Goal: Information Seeking & Learning: Learn about a topic

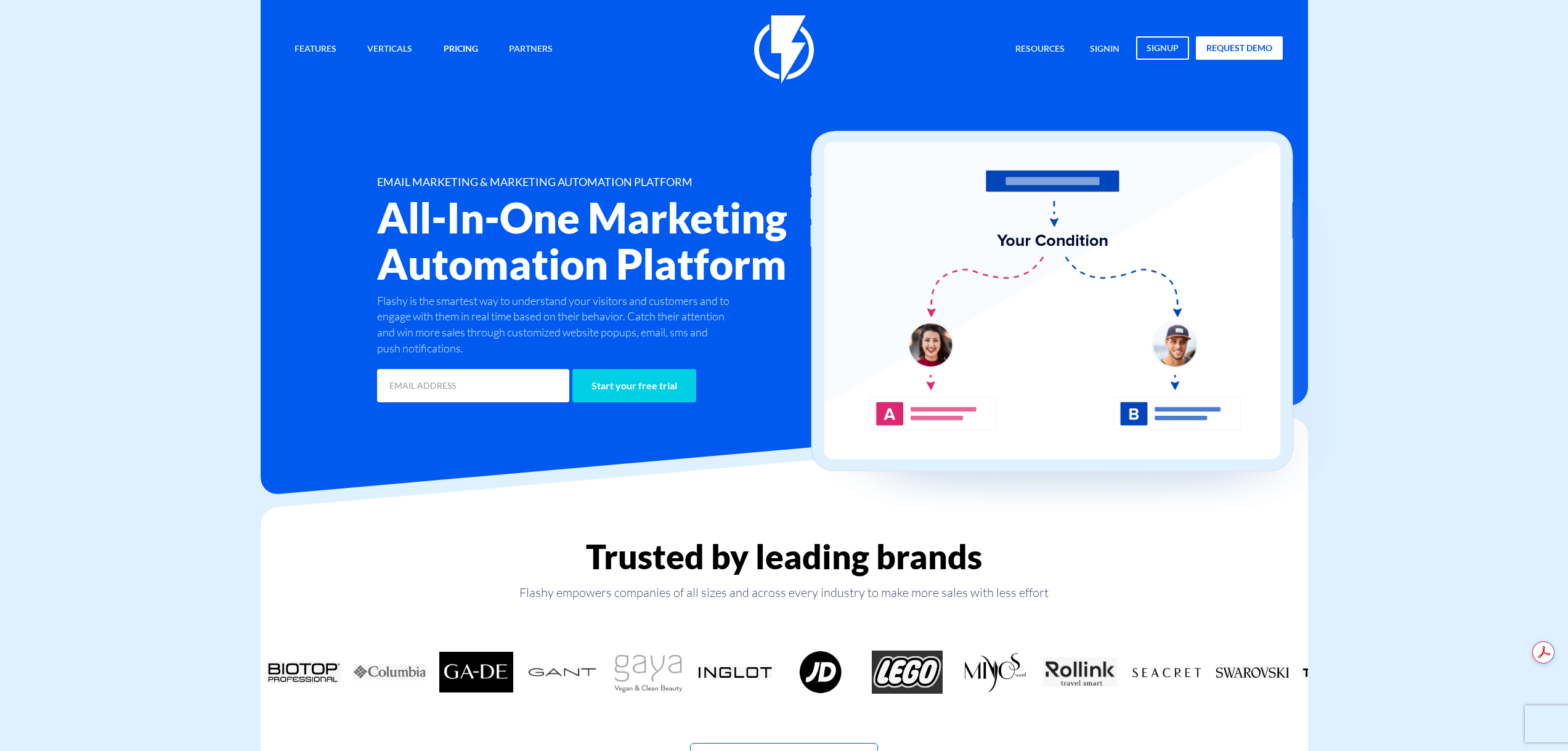
click at [450, 48] on link "Pricing" at bounding box center [461, 49] width 53 height 26
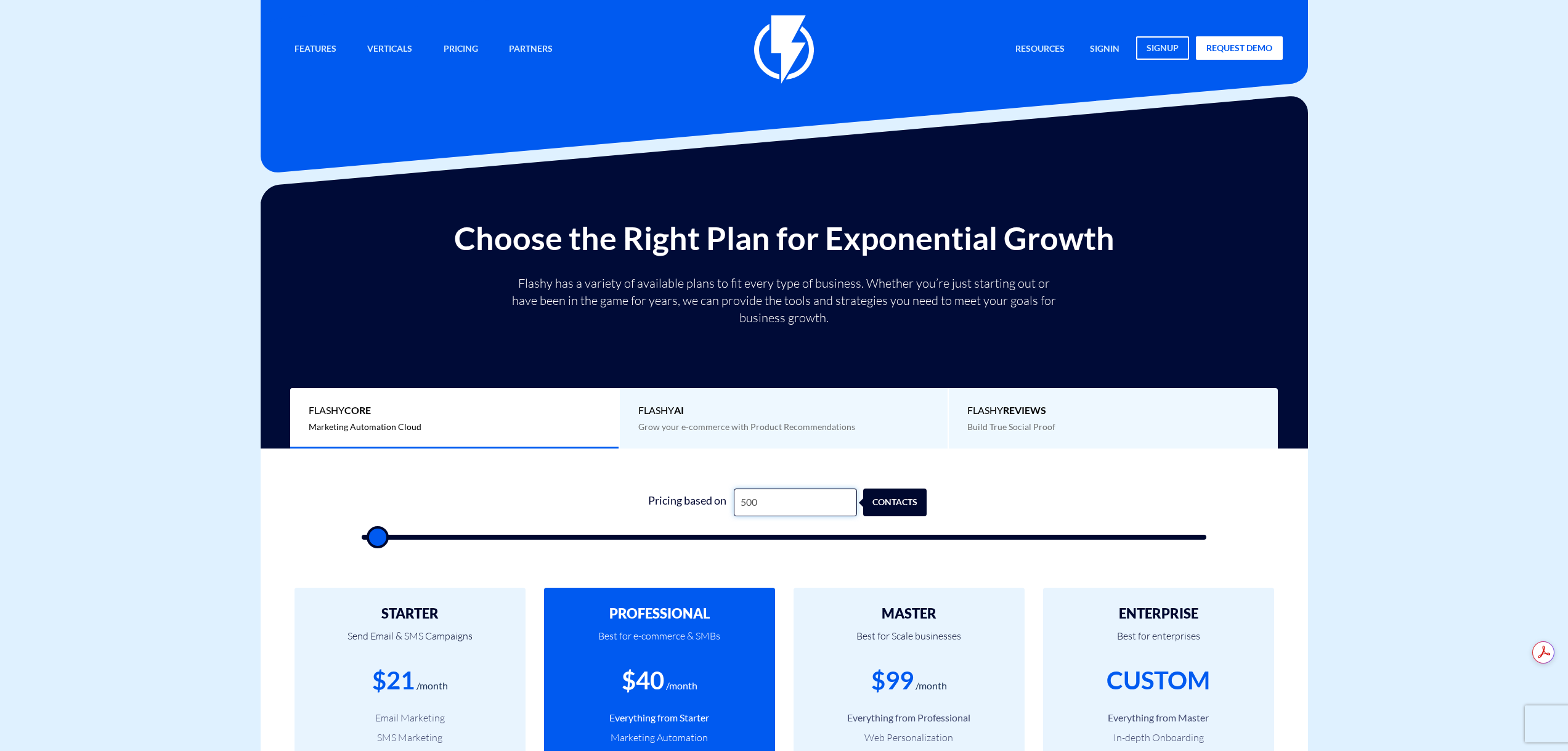
click at [744, 516] on input "500" at bounding box center [795, 502] width 123 height 28
click at [755, 511] on input "500" at bounding box center [795, 502] width 123 height 28
type input "2"
type input "500"
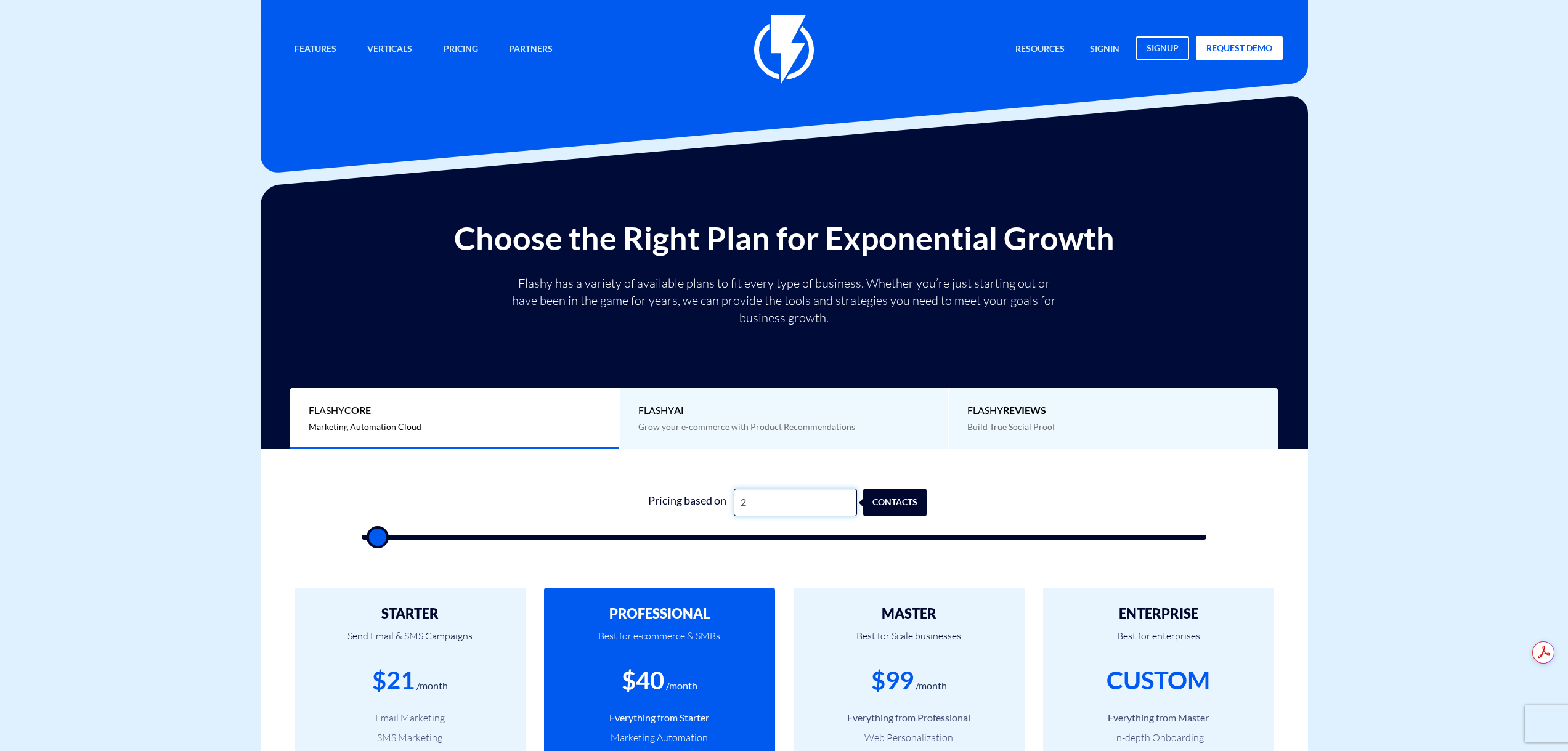
type input "20"
type input "500"
type input "200"
type input "500"
type input "2,000"
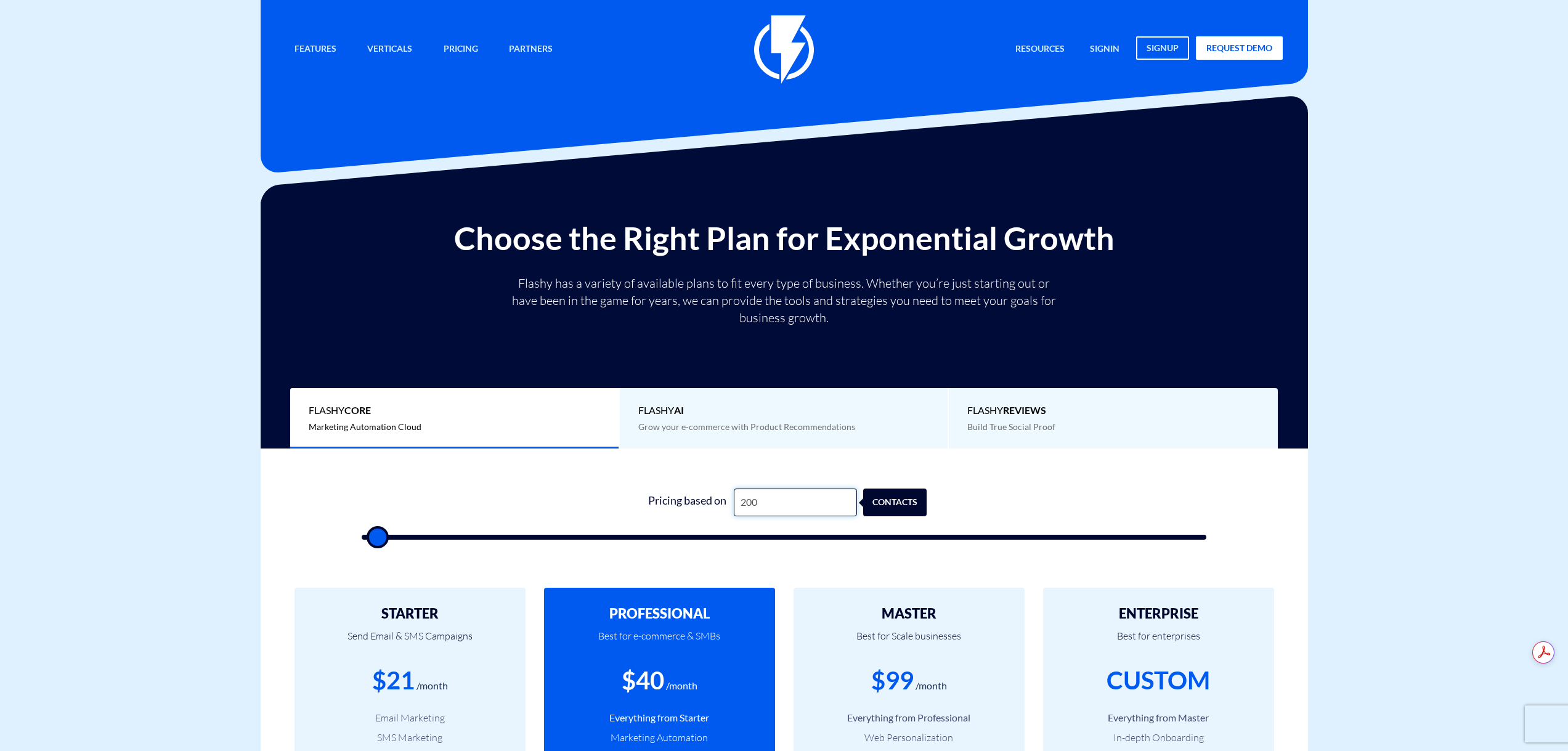
type input "2000"
type input "20,000"
type input "20000"
type input "200,000"
type input "100000"
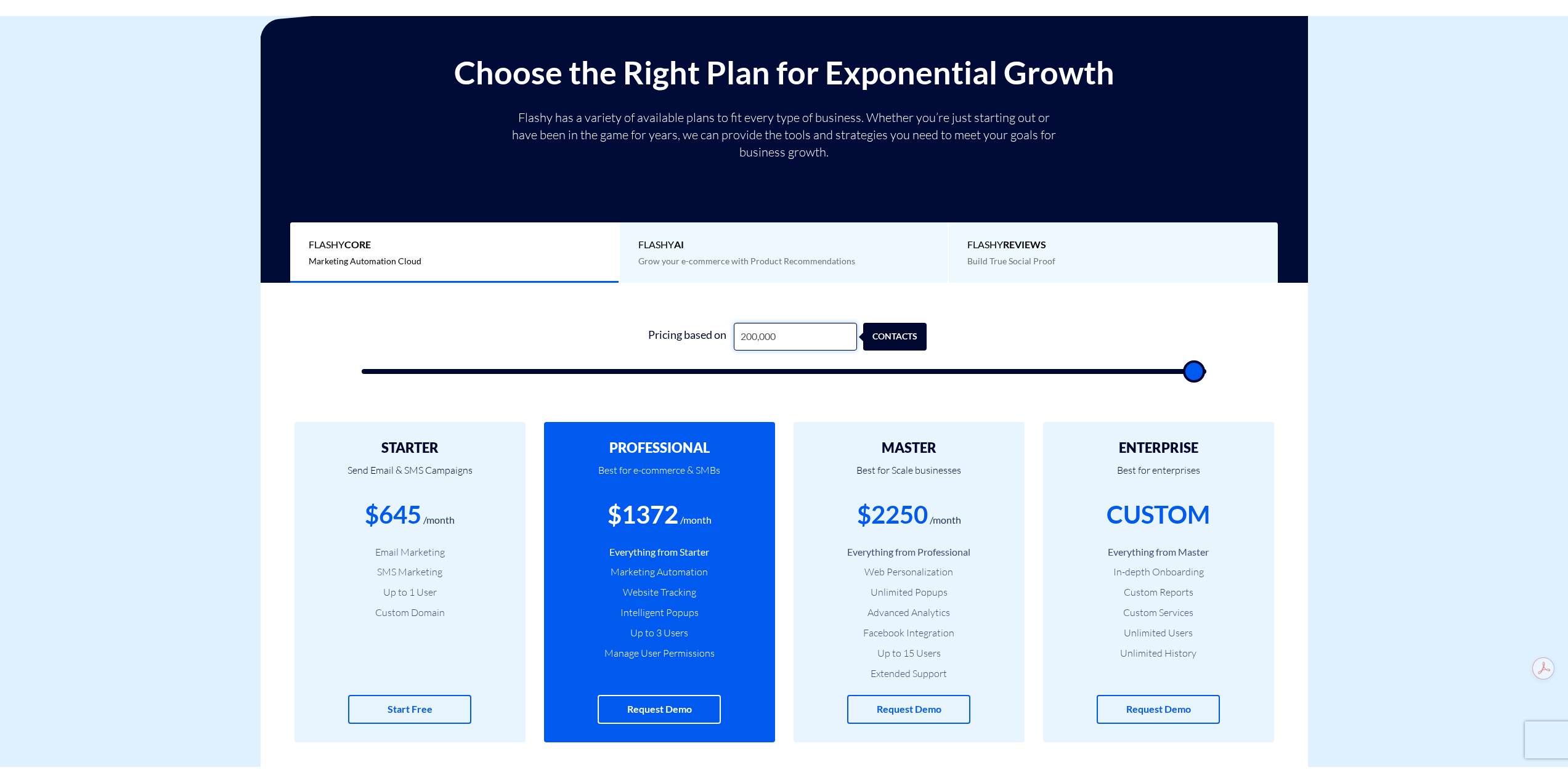
scroll to position [185, 0]
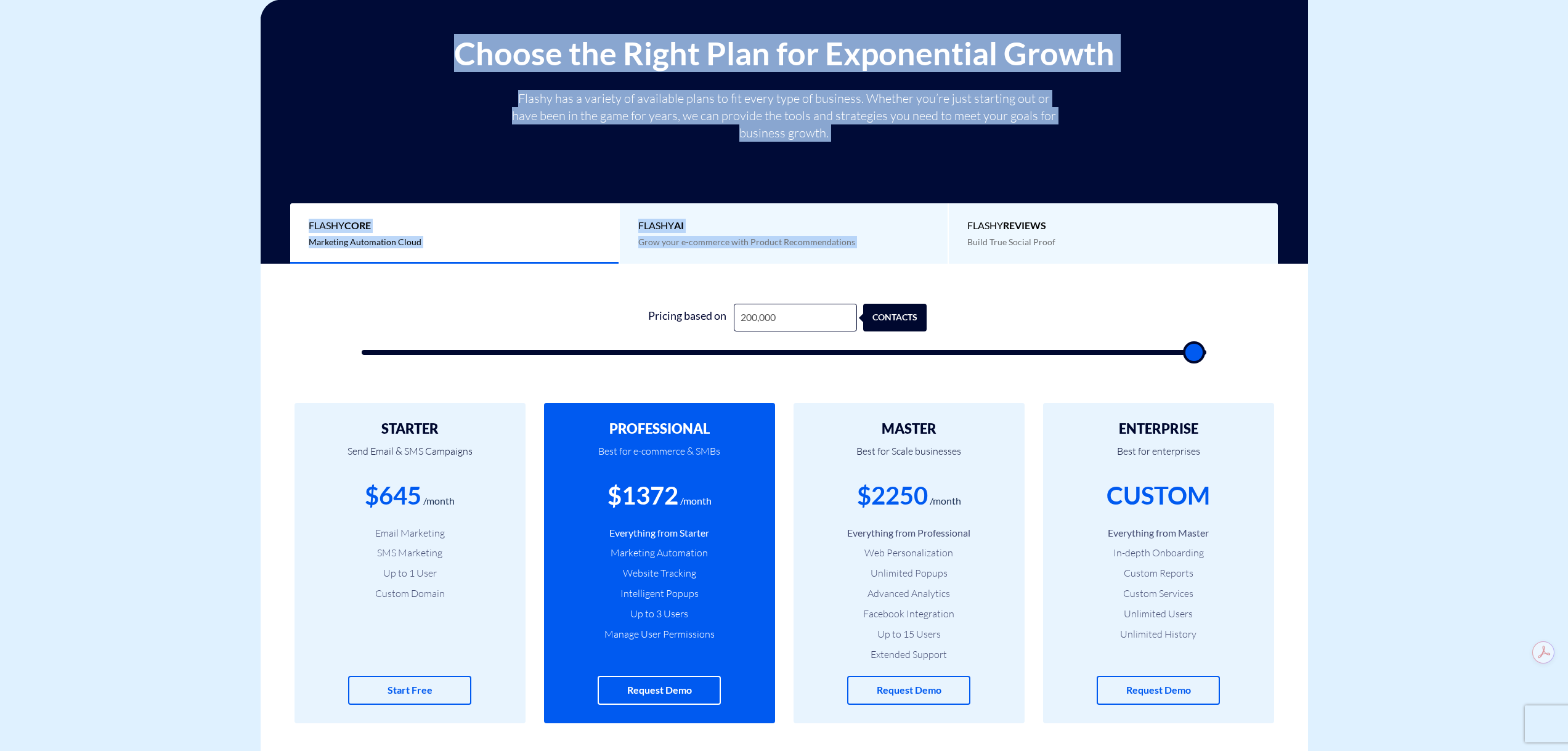
drag, startPoint x: 397, startPoint y: 37, endPoint x: 962, endPoint y: 179, distance: 582.6
click at [962, 179] on div "Choose the Right Plan for Exponential Growth Flashy has a variety of available …" at bounding box center [784, 150] width 1029 height 228
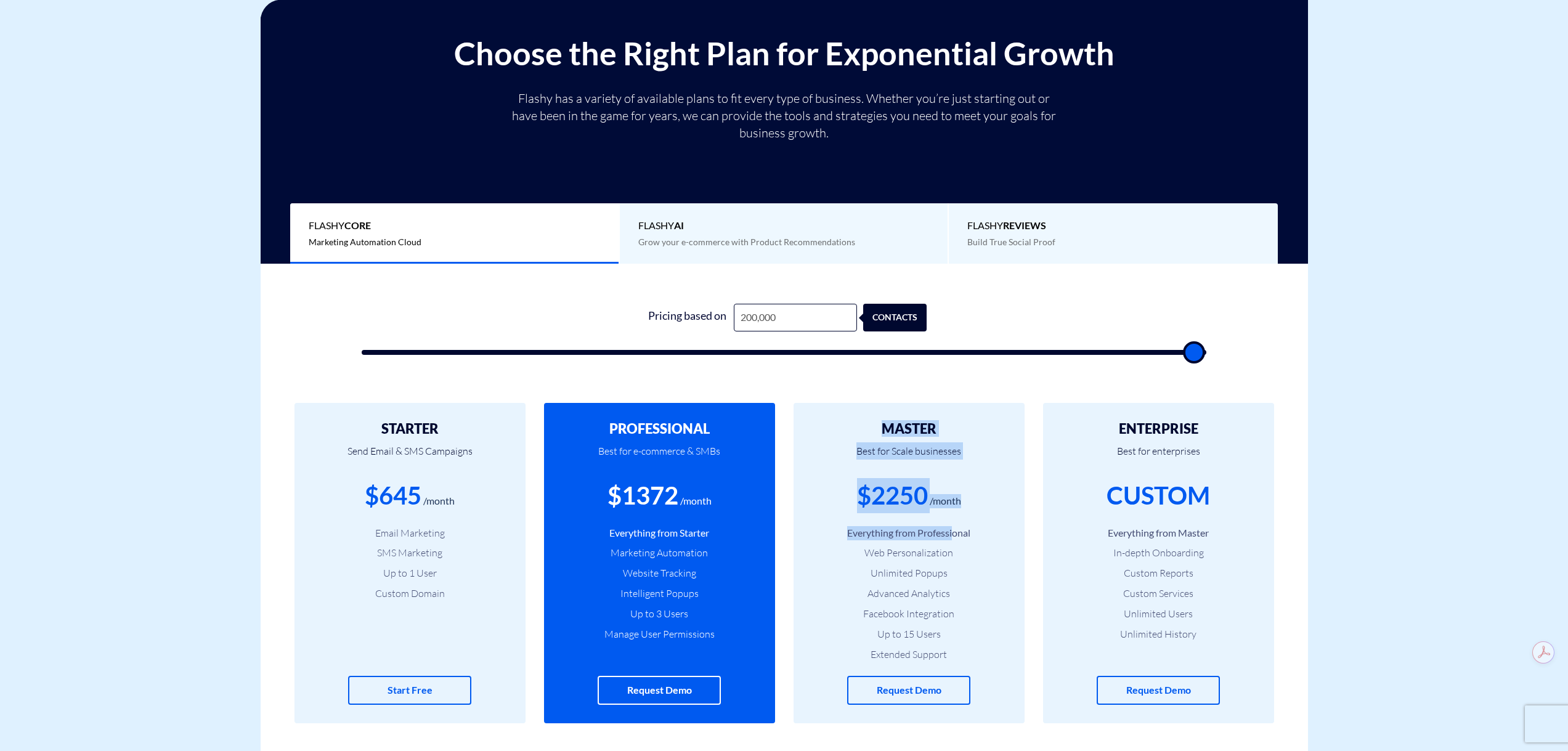
drag, startPoint x: 851, startPoint y: 410, endPoint x: 954, endPoint y: 527, distance: 155.9
click at [954, 527] on div "MASTER Best for Scale businesses $2250 /month Everything from Professional Web …" at bounding box center [909, 563] width 231 height 320
click at [961, 513] on div "$2250 /month" at bounding box center [909, 495] width 194 height 35
drag, startPoint x: 853, startPoint y: 422, endPoint x: 972, endPoint y: 503, distance: 144.0
click at [972, 503] on div "MASTER Best for Scale businesses $2250 /month Everything from Professional Web …" at bounding box center [909, 563] width 231 height 320
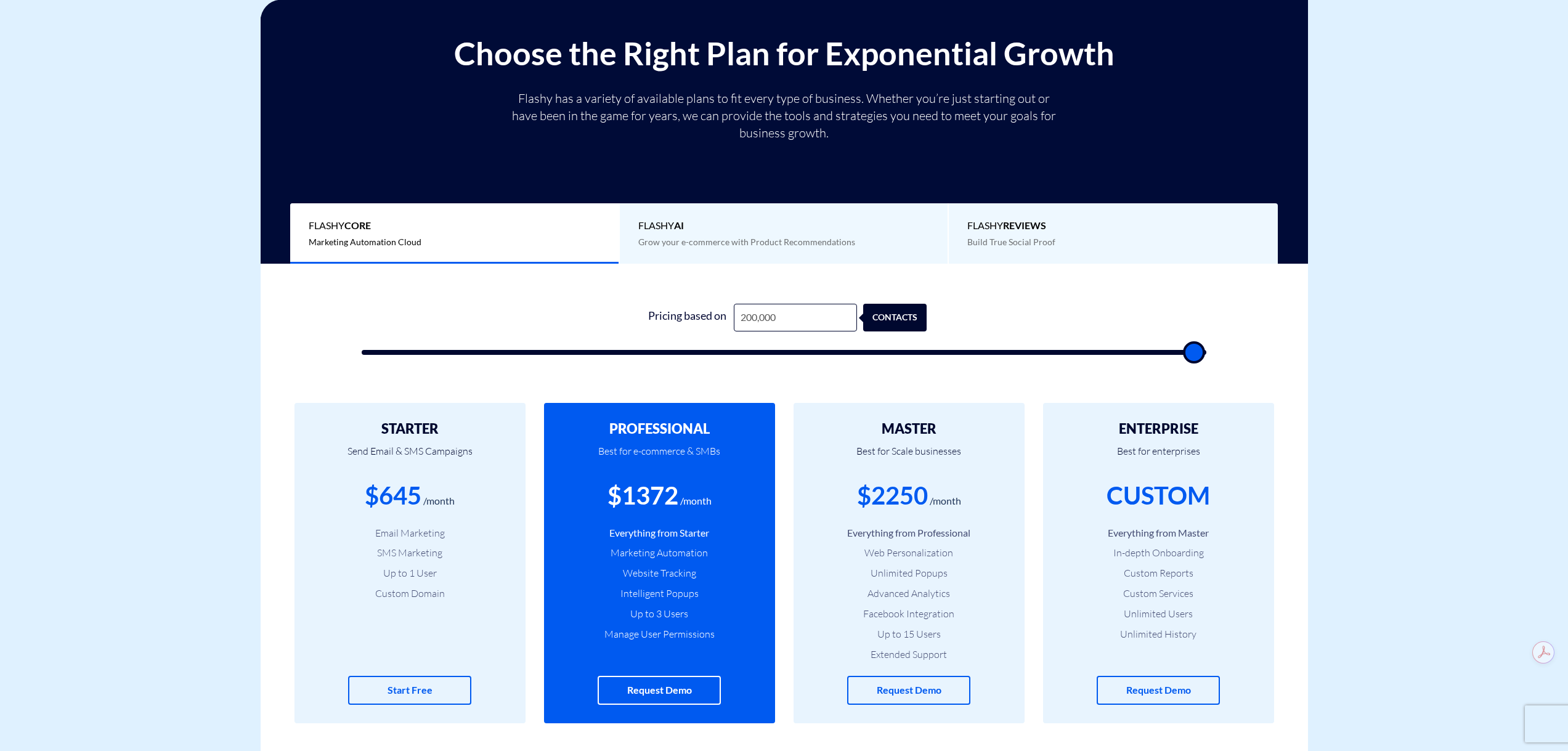
click at [972, 503] on div "$2250 /month" at bounding box center [909, 495] width 194 height 35
drag, startPoint x: 615, startPoint y: 423, endPoint x: 705, endPoint y: 522, distance: 133.8
click at [705, 522] on div "PROFESSIONAL Best for e-commerce & SMBs $1372 /month Everything from Starter Ma…" at bounding box center [659, 563] width 231 height 320
drag, startPoint x: 609, startPoint y: 427, endPoint x: 712, endPoint y: 495, distance: 123.4
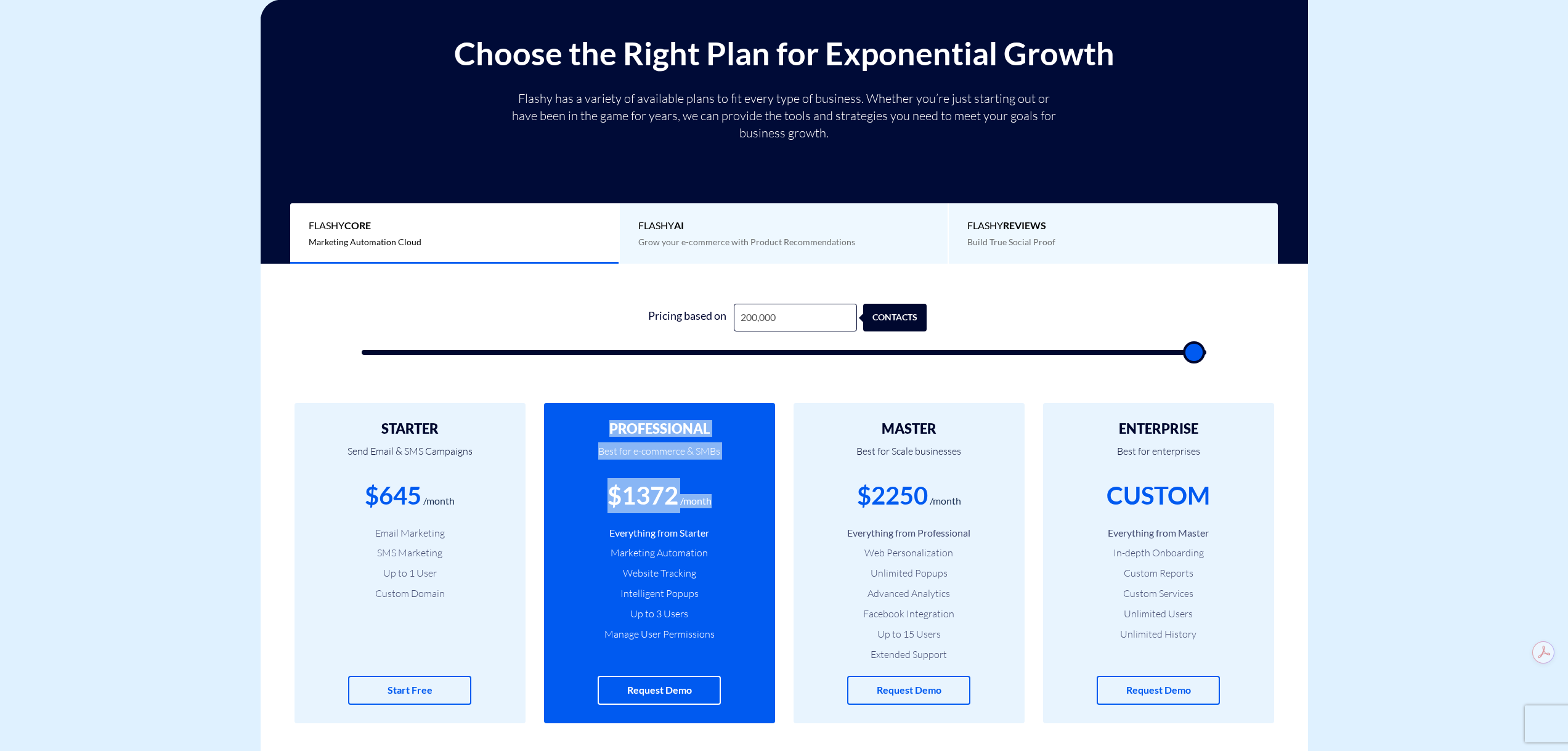
click at [712, 495] on div "PROFESSIONAL Best for e-commerce & SMBs $1372 /month Everything from Starter Ma…" at bounding box center [659, 563] width 231 height 320
click at [712, 495] on div "$1372 /month" at bounding box center [659, 495] width 194 height 35
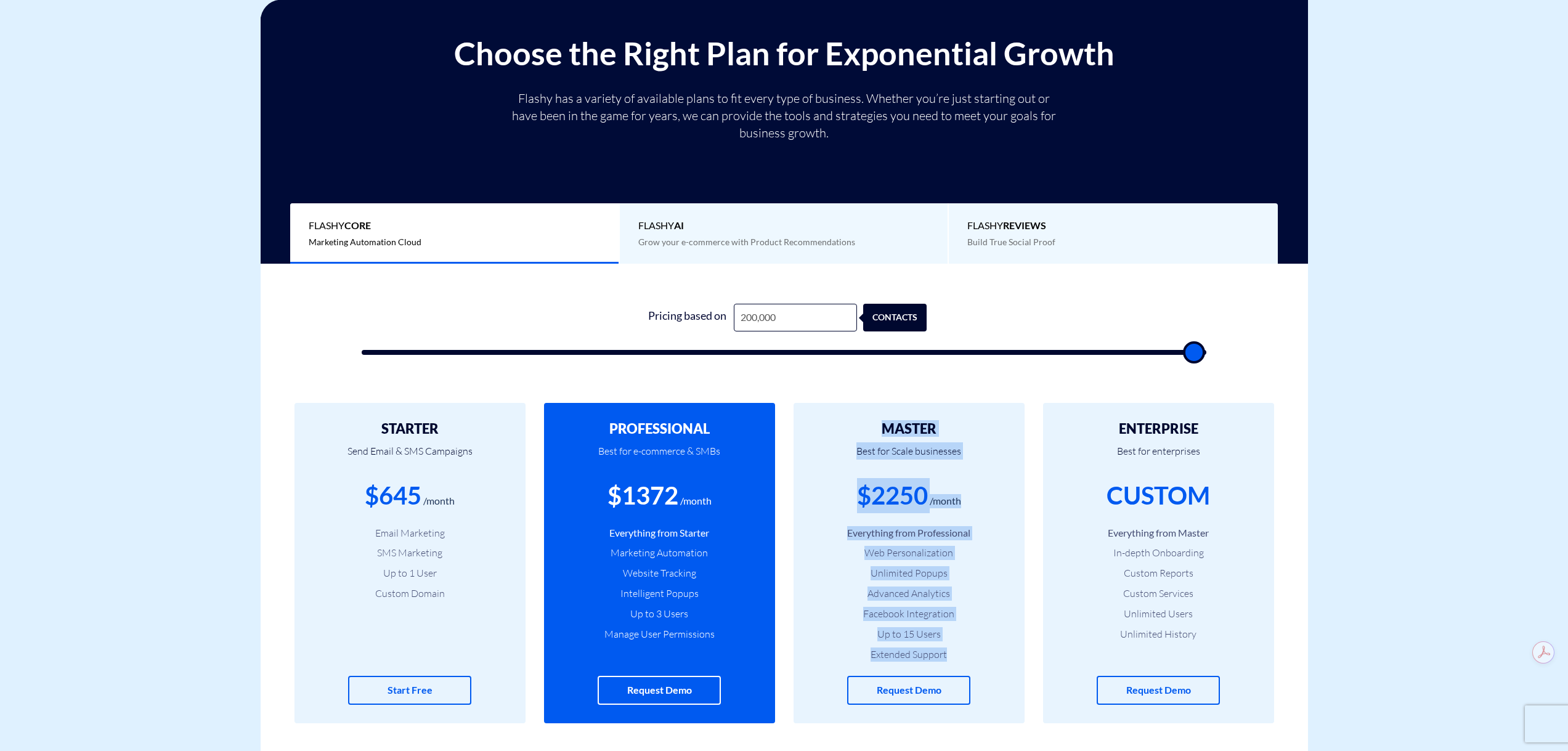
drag, startPoint x: 867, startPoint y: 422, endPoint x: 963, endPoint y: 648, distance: 245.5
click at [963, 648] on div "MASTER Best for Scale businesses $2250 /month Everything from Professional Web …" at bounding box center [909, 563] width 231 height 320
click at [963, 648] on li "Extended Support" at bounding box center [909, 654] width 194 height 14
drag, startPoint x: 861, startPoint y: 425, endPoint x: 957, endPoint y: 653, distance: 247.4
click at [957, 653] on div "MASTER Best for Scale businesses $2250 /month Everything from Professional Web …" at bounding box center [909, 563] width 231 height 320
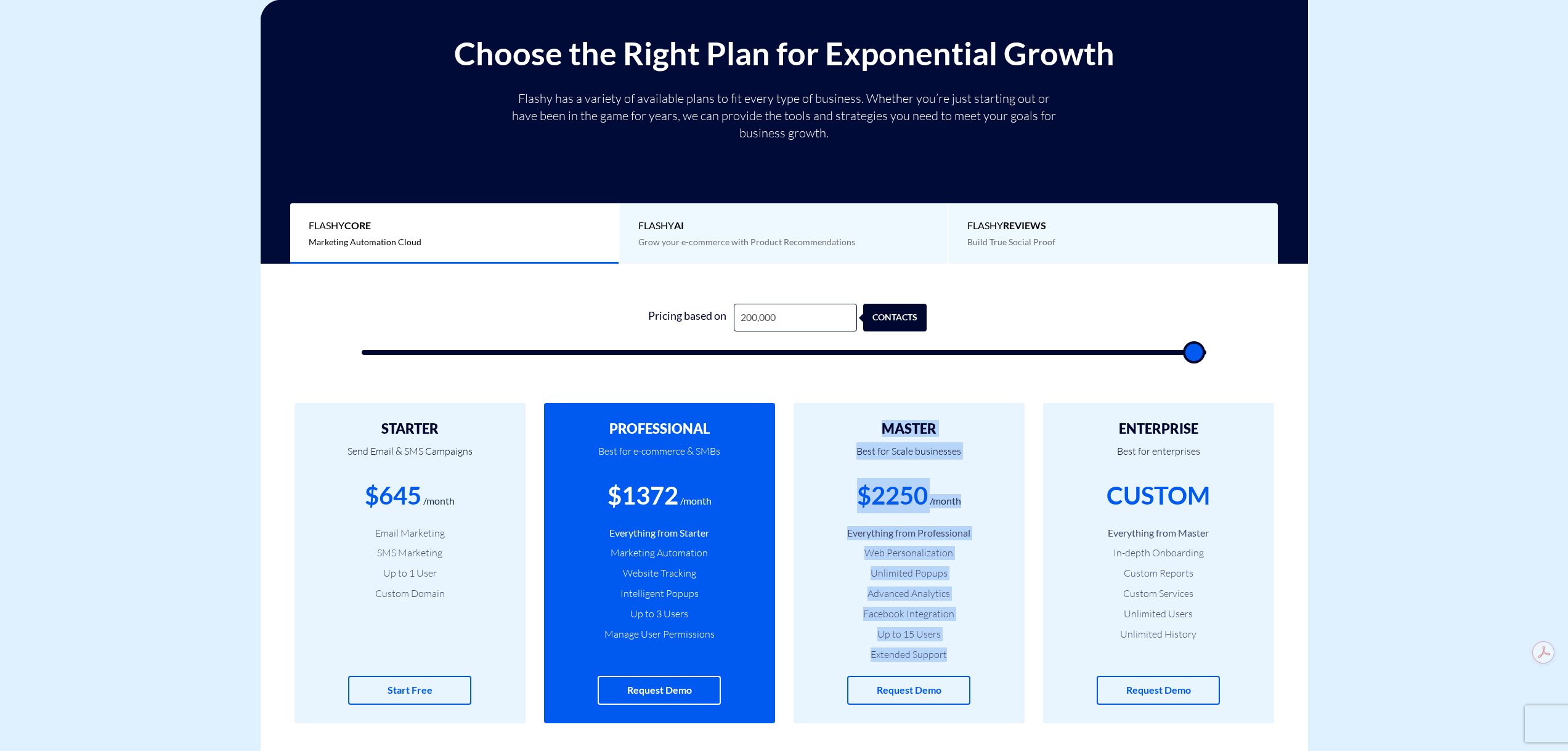
click at [959, 646] on ul "Everything from Professional Web Personalization Unlimited Popups Advanced Anal…" at bounding box center [909, 593] width 194 height 135
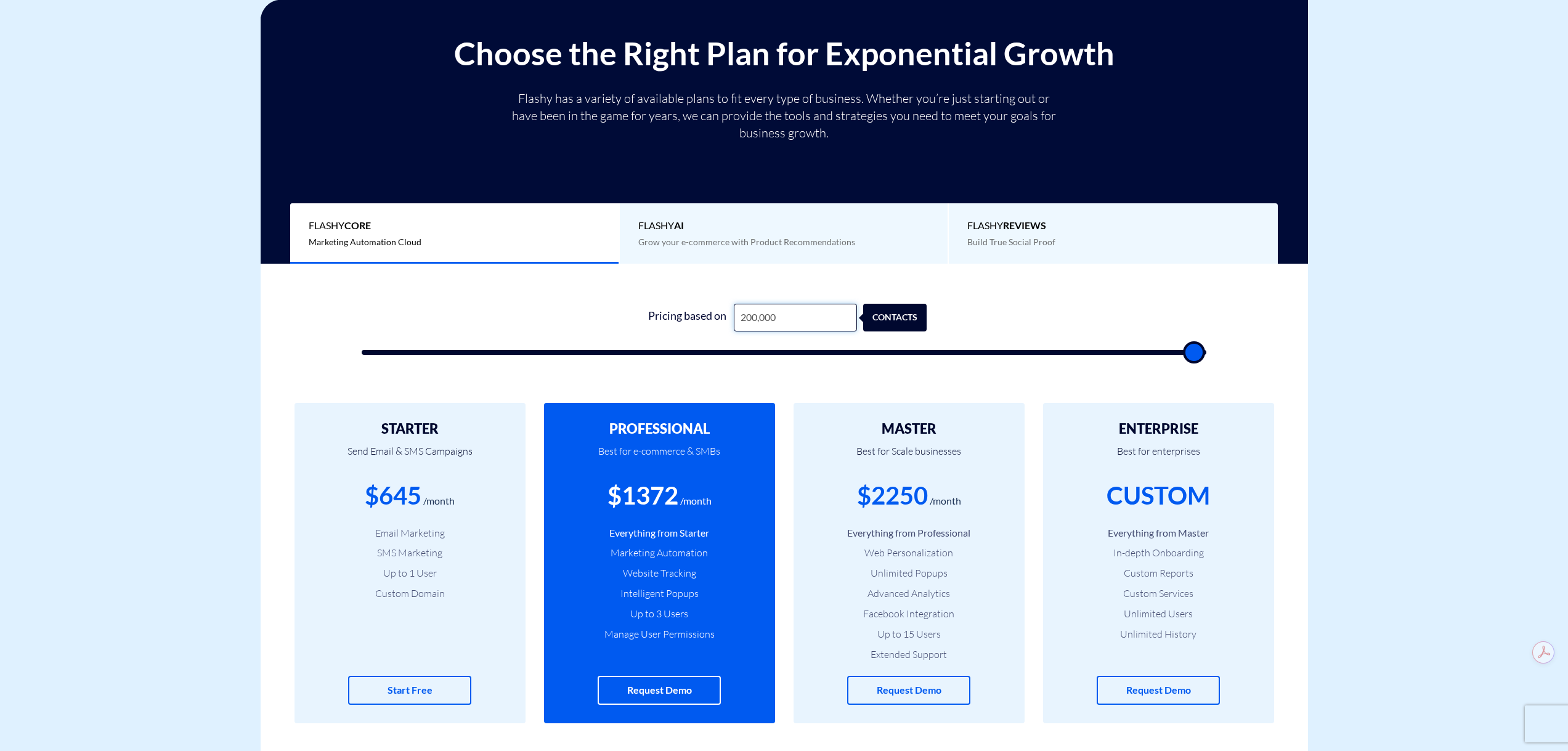
click at [750, 318] on input "200,000" at bounding box center [795, 317] width 123 height 28
type input "250,000"
type input "100000"
type input "250,000"
click at [630, 119] on p "Flashy has a variety of available plans to fit every type of business. Whether …" at bounding box center [784, 116] width 554 height 52
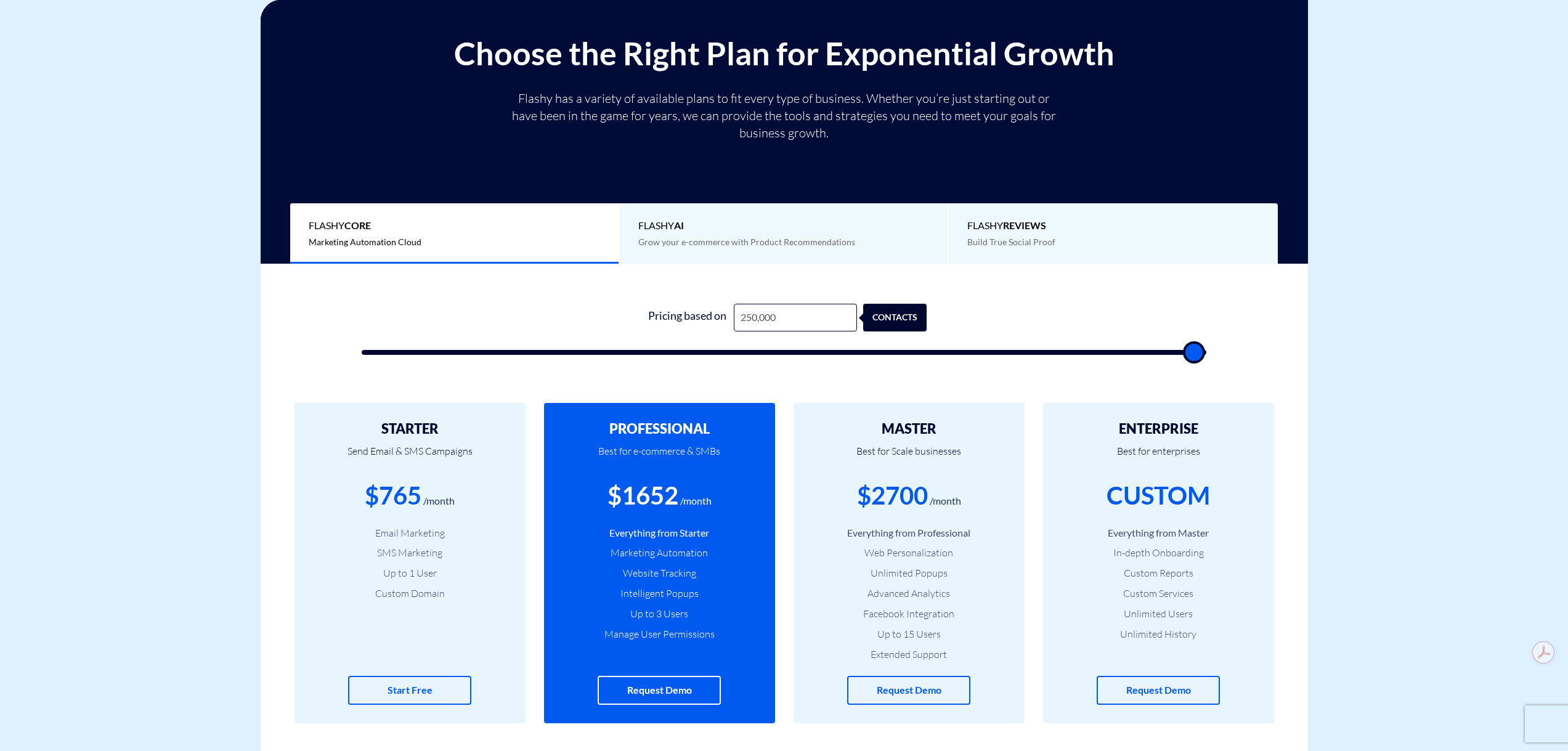
click at [819, 236] on div "Flashy AI Grow your e-commerce with Product Recommendations" at bounding box center [785, 233] width 329 height 61
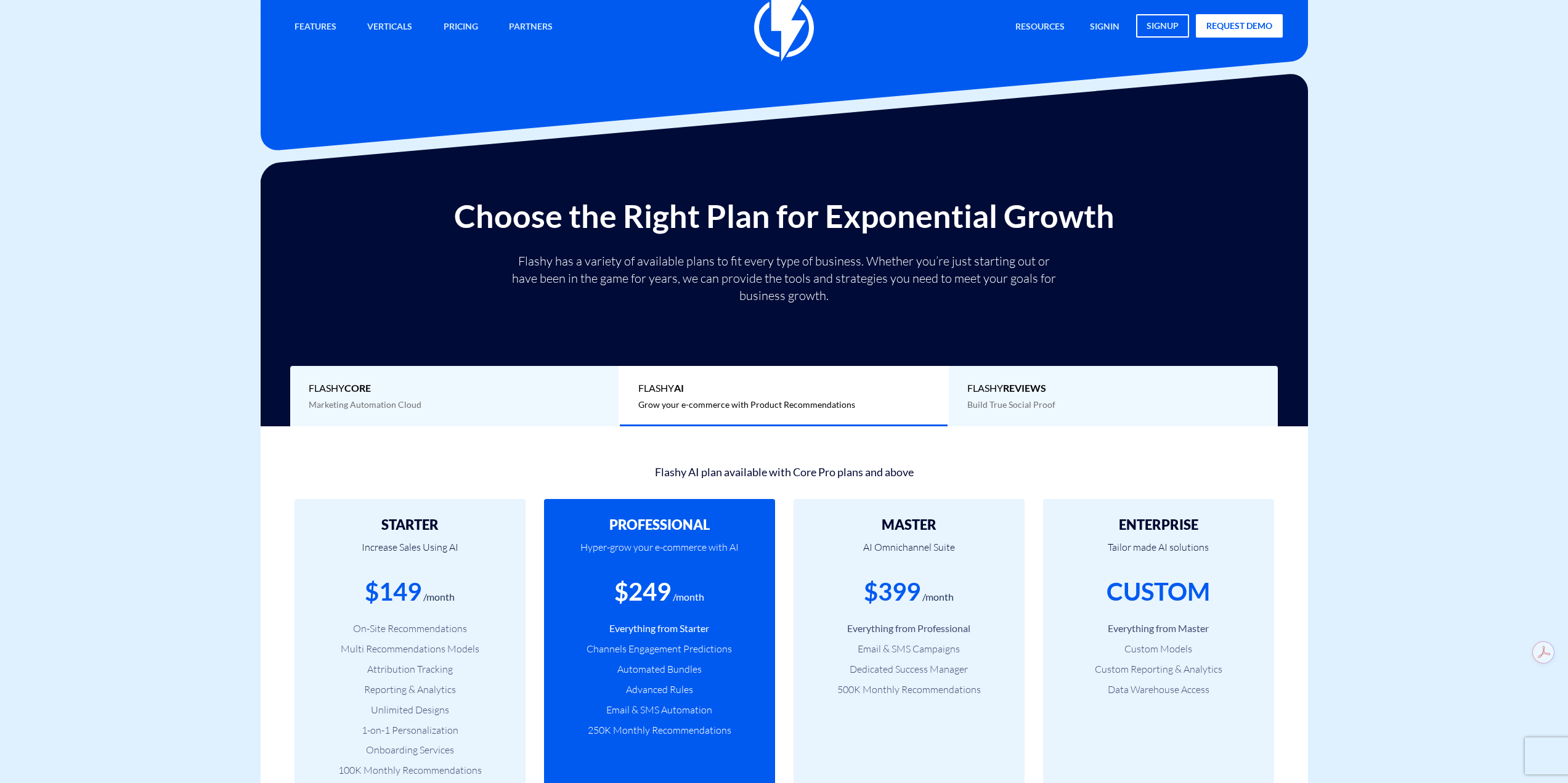
scroll to position [0, 0]
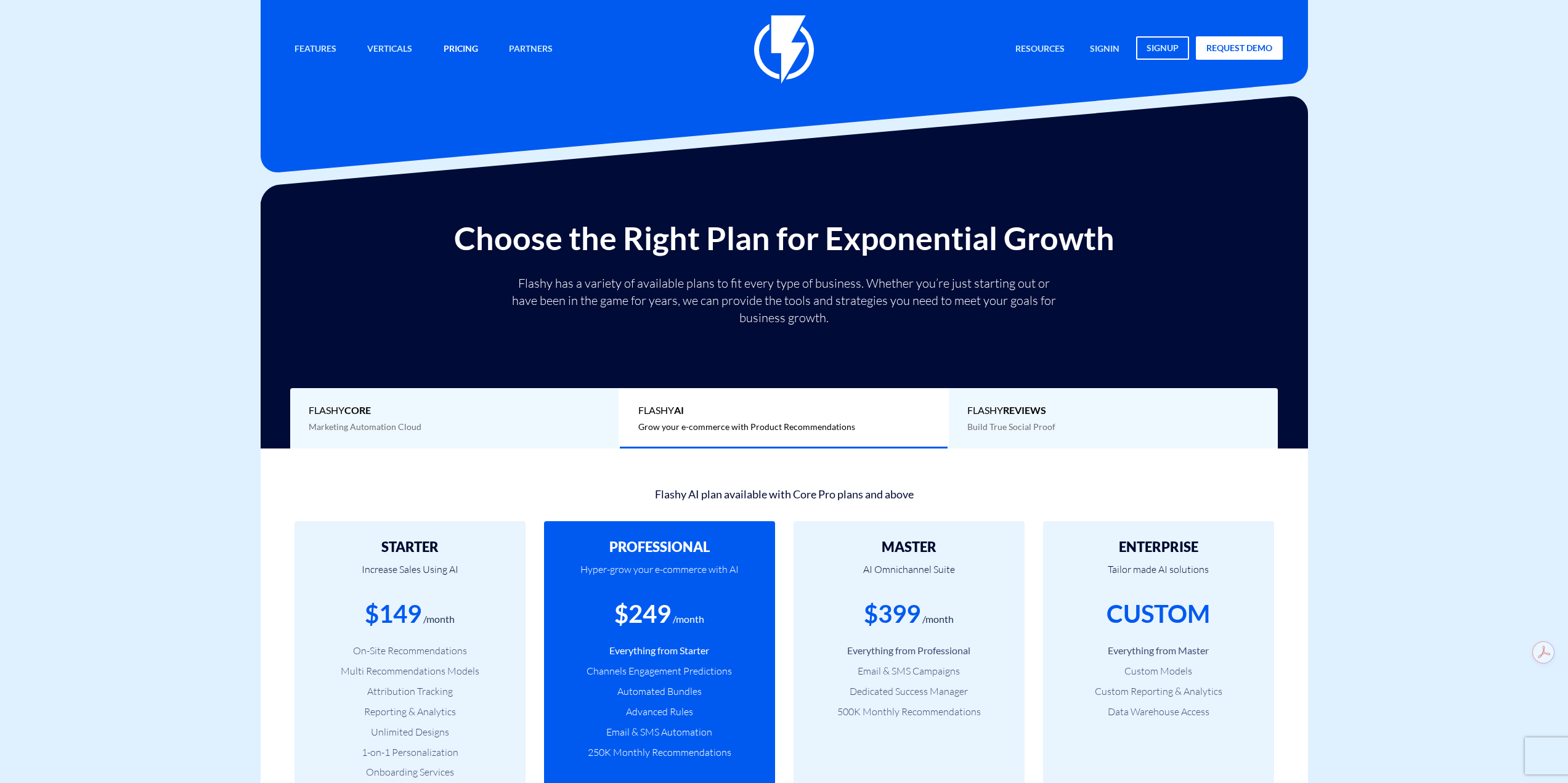
click at [447, 49] on link "Pricing" at bounding box center [461, 49] width 53 height 27
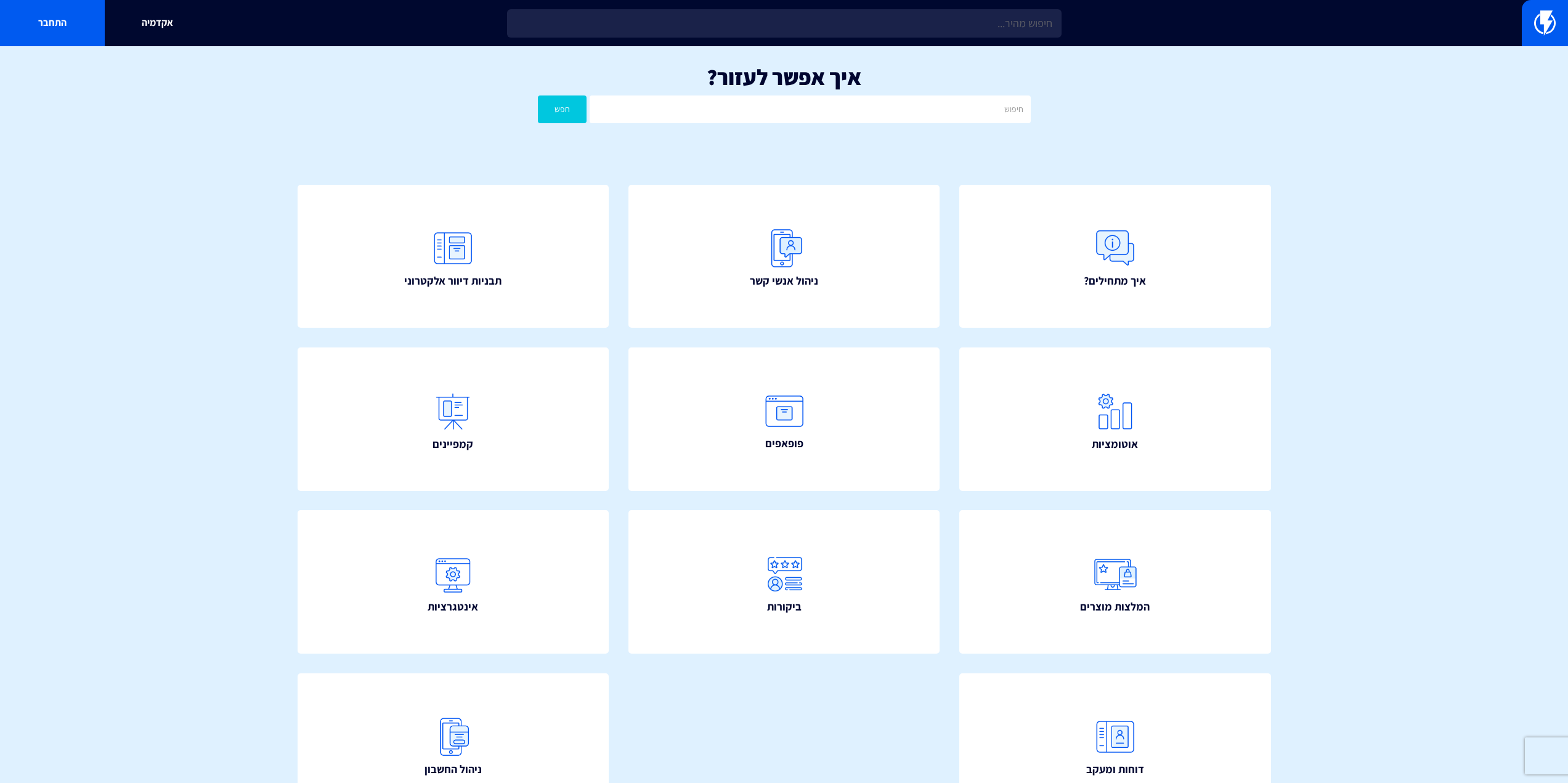
type input "ד"
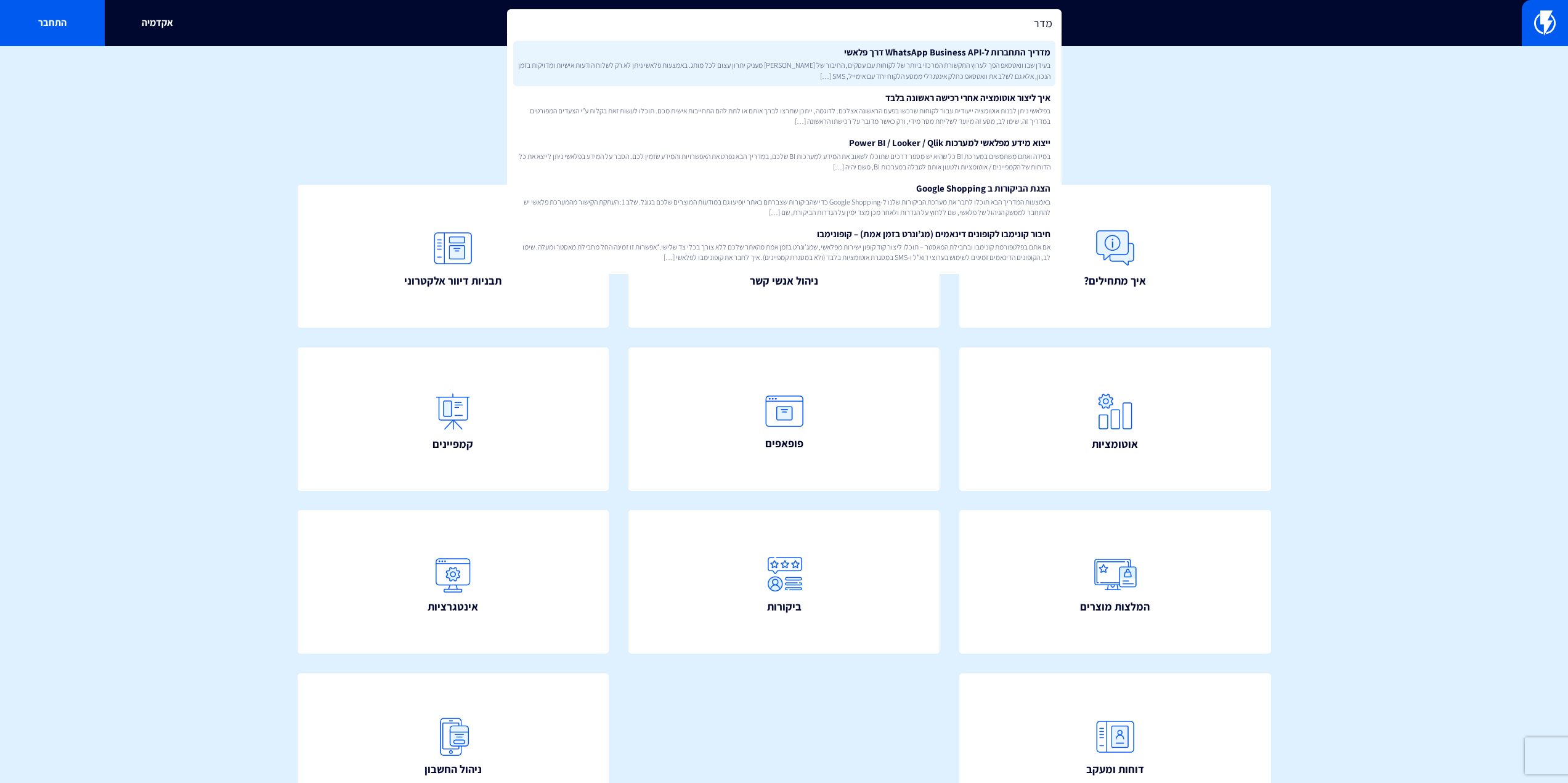
type input "מדר"
click at [766, 58] on link "מדריך התחברות ל-WhatsApp Business API דרך פלאשי בעידן שבו וואטסאפ הפך לערוץ התק…" at bounding box center [784, 64] width 542 height 46
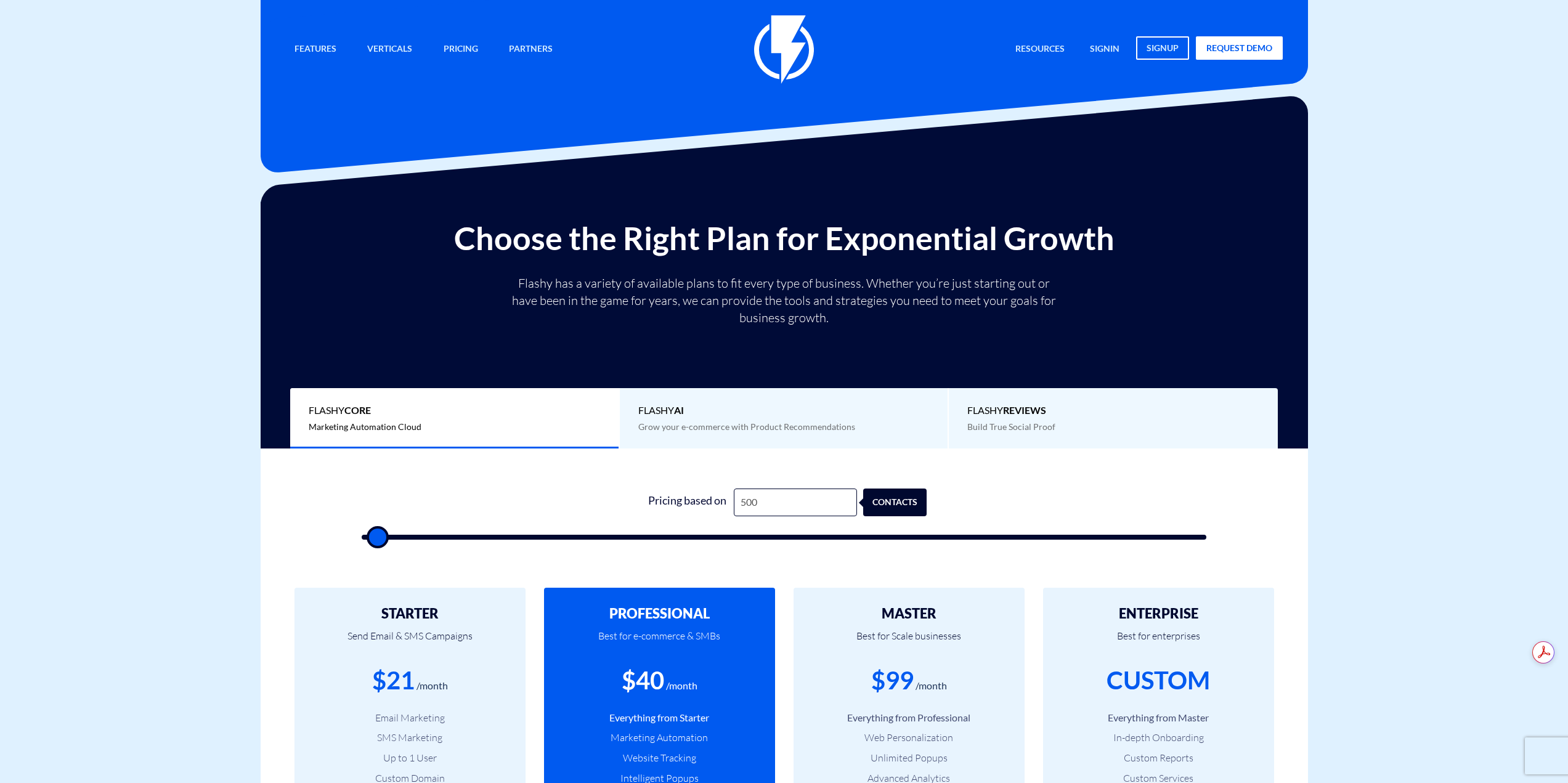
type input "2"
type input "500"
type input "20"
type input "500"
type input "200"
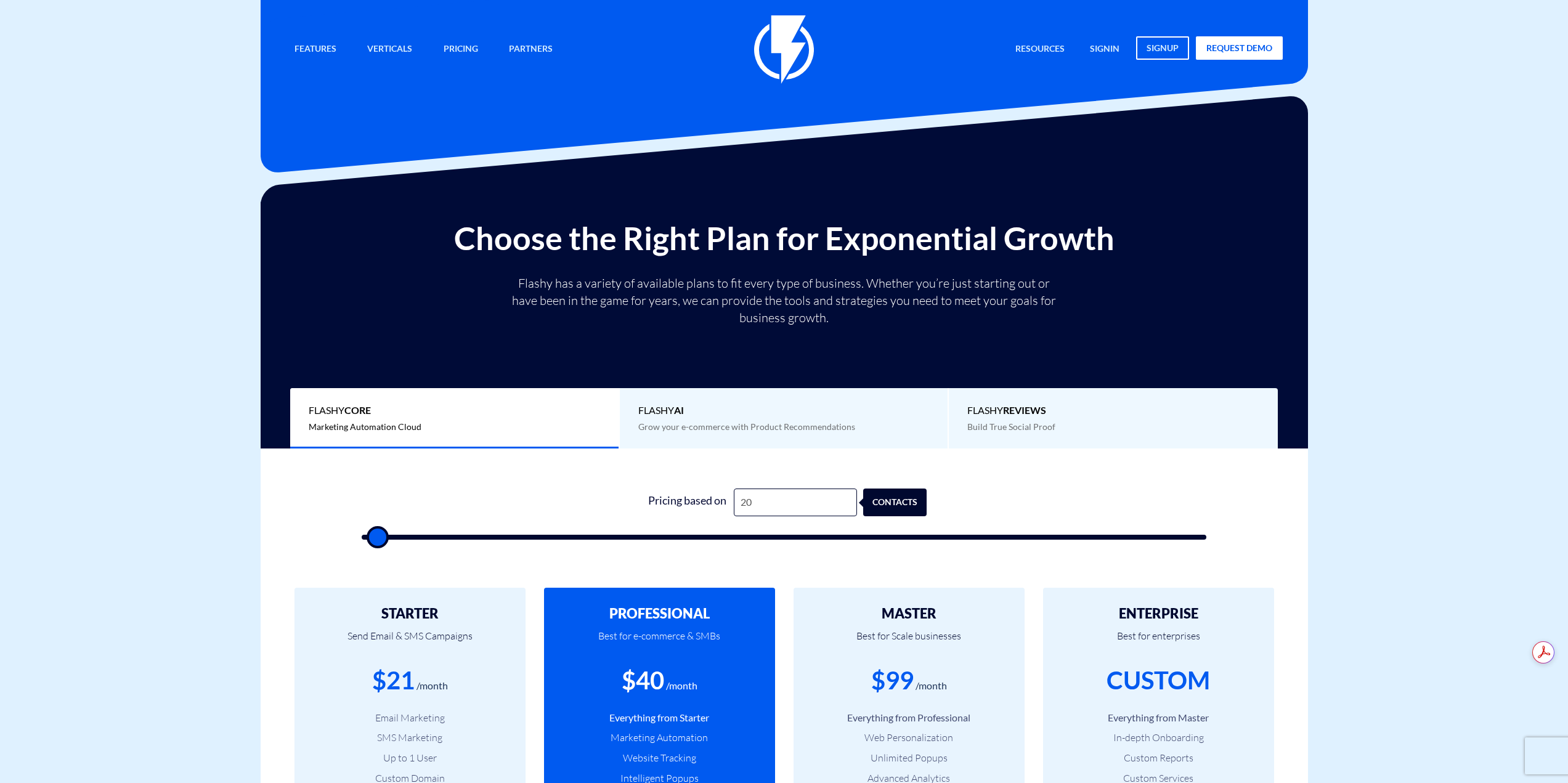
type input "500"
type input "2,000"
type input "2000"
type input "20,000"
type input "20000"
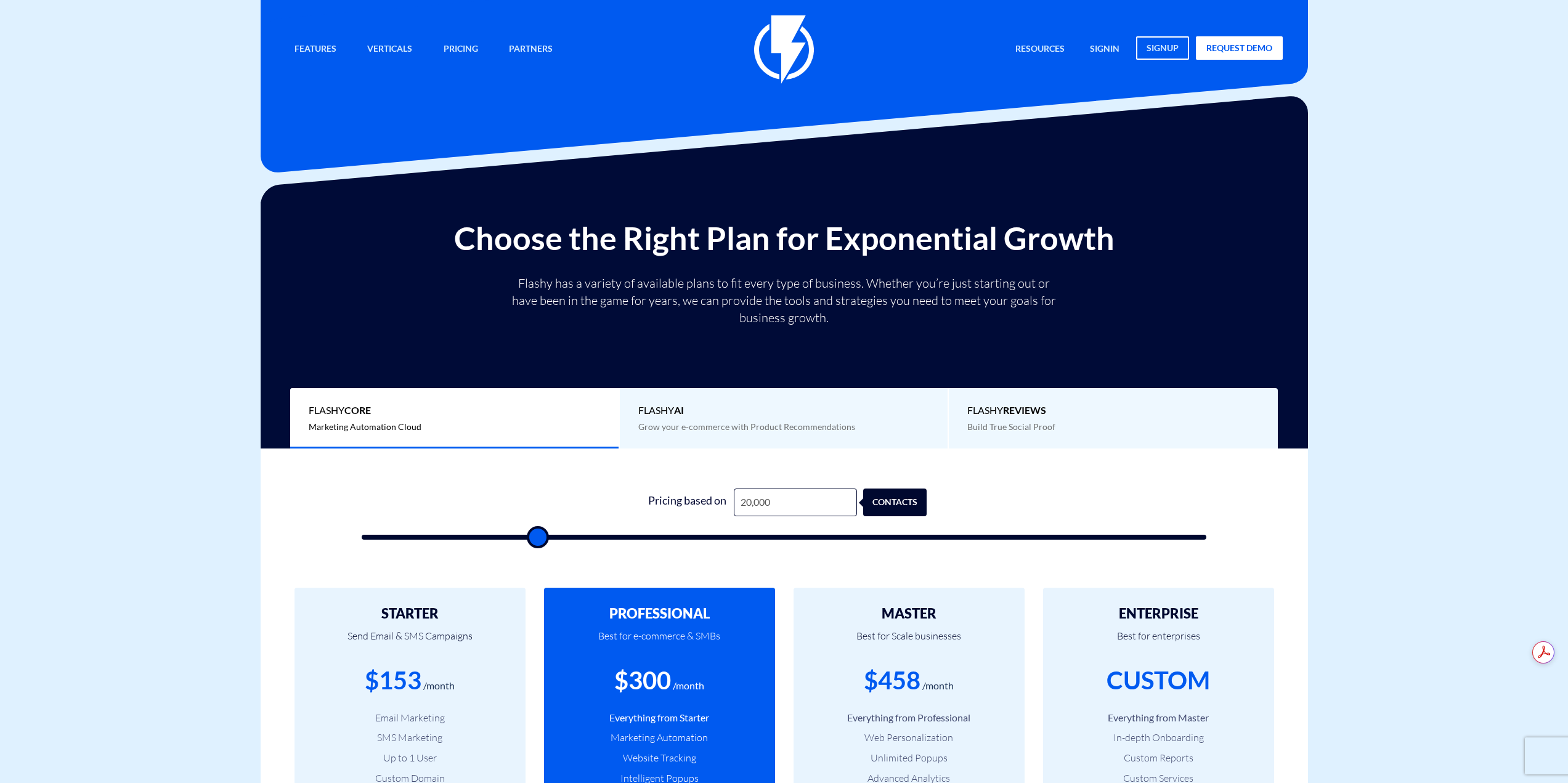
type input "200,000"
type input "100000"
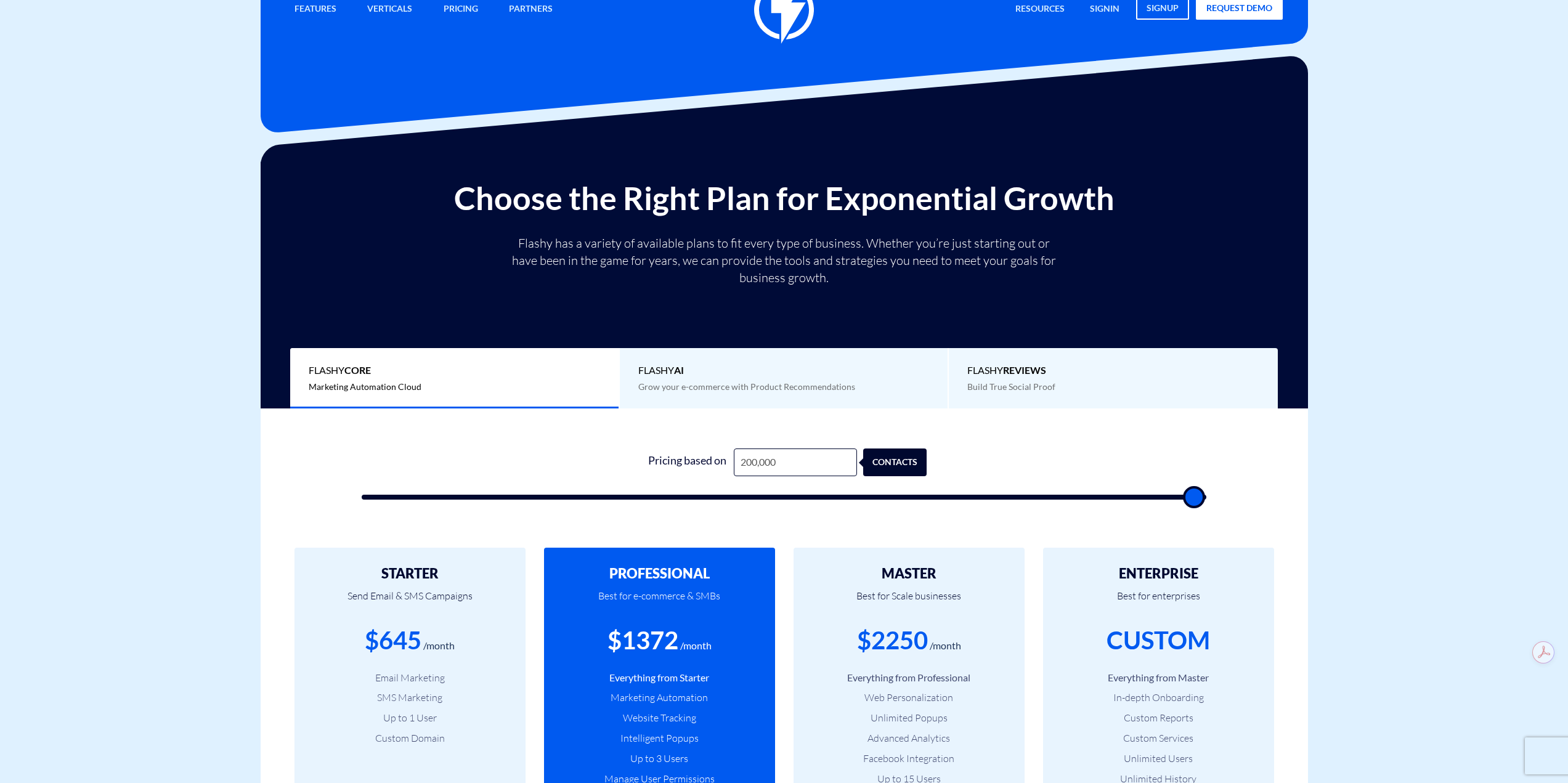
scroll to position [62, 0]
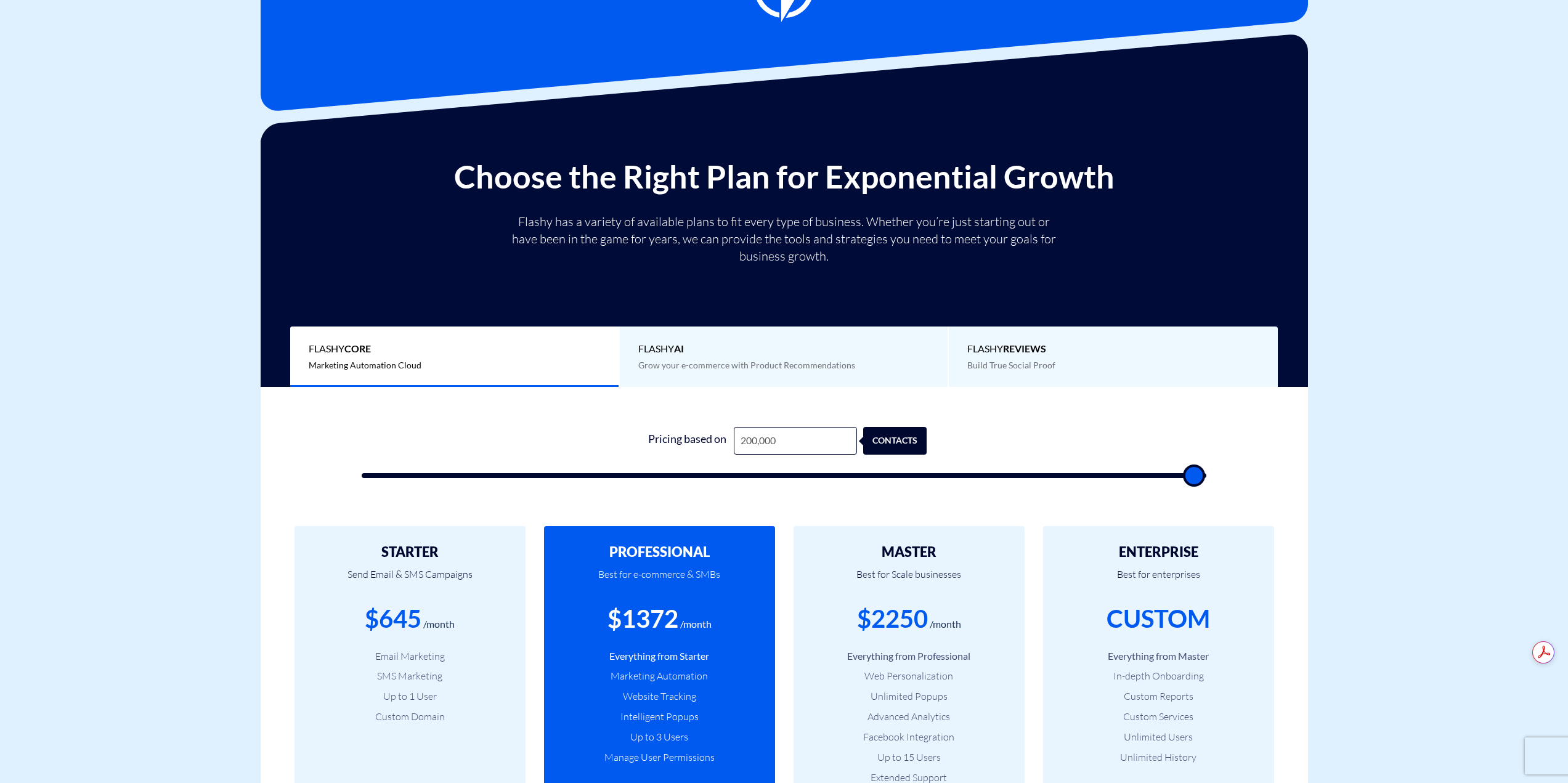
type input "200,000"
